Goal: Find specific page/section: Find specific page/section

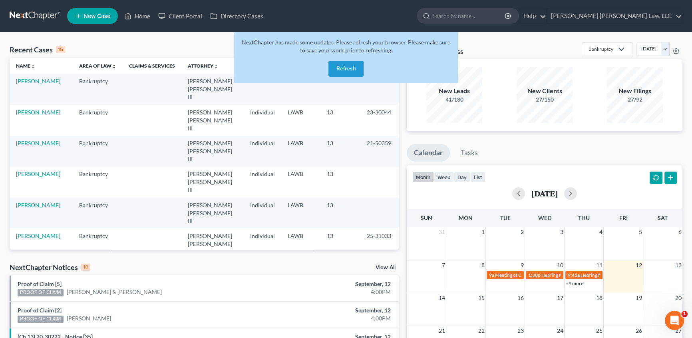
click at [341, 70] on button "Refresh" at bounding box center [345, 69] width 35 height 16
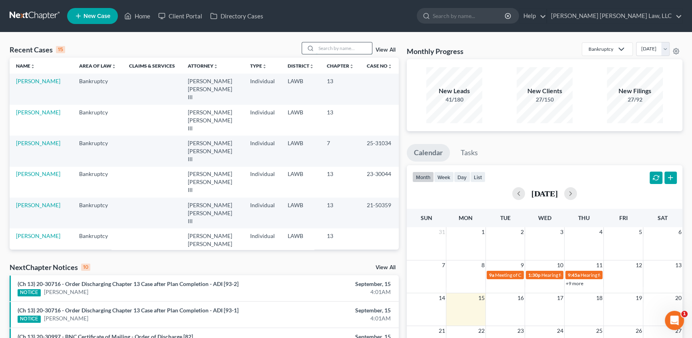
click at [324, 50] on input "search" at bounding box center [344, 48] width 56 height 12
click at [355, 48] on input "[PERSON_NAME]" at bounding box center [344, 48] width 56 height 12
click at [343, 52] on input "[PERSON_NAME]" at bounding box center [344, 48] width 56 height 12
type input "all"
click at [379, 48] on link "View All" at bounding box center [386, 50] width 20 height 6
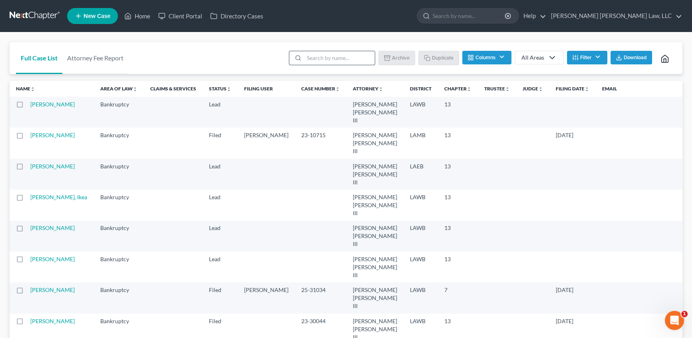
click at [346, 60] on input "search" at bounding box center [339, 58] width 71 height 14
type input "[PERSON_NAME]"
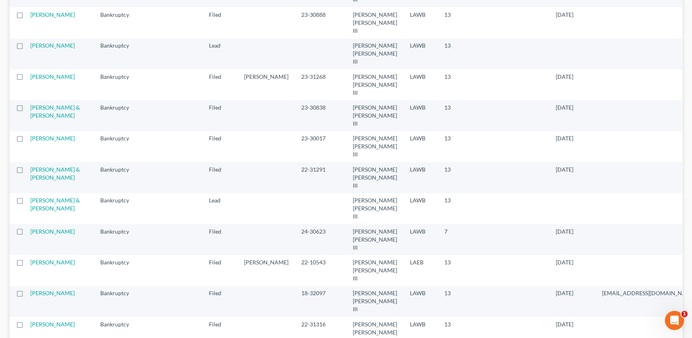
scroll to position [327, 0]
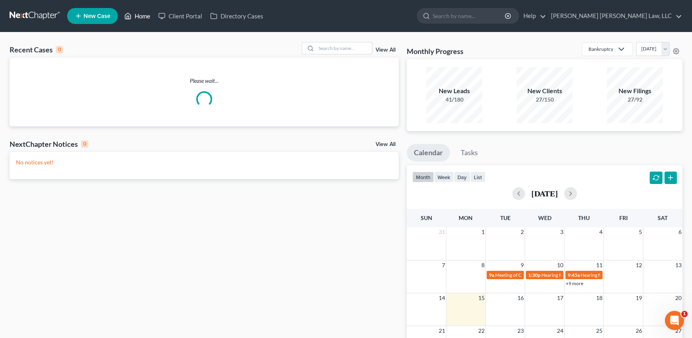
click at [144, 17] on link "Home" at bounding box center [137, 16] width 34 height 14
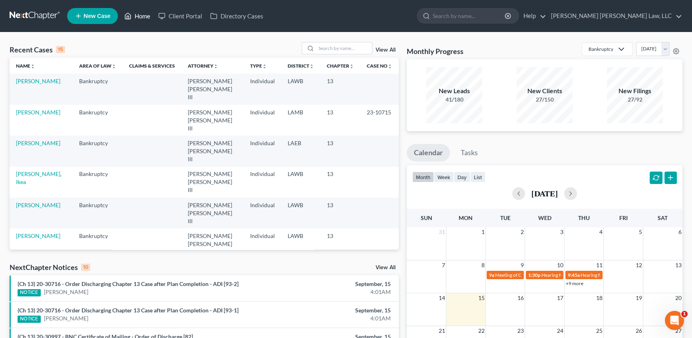
click at [140, 12] on link "Home" at bounding box center [137, 16] width 34 height 14
